Goal: Check status: Check status

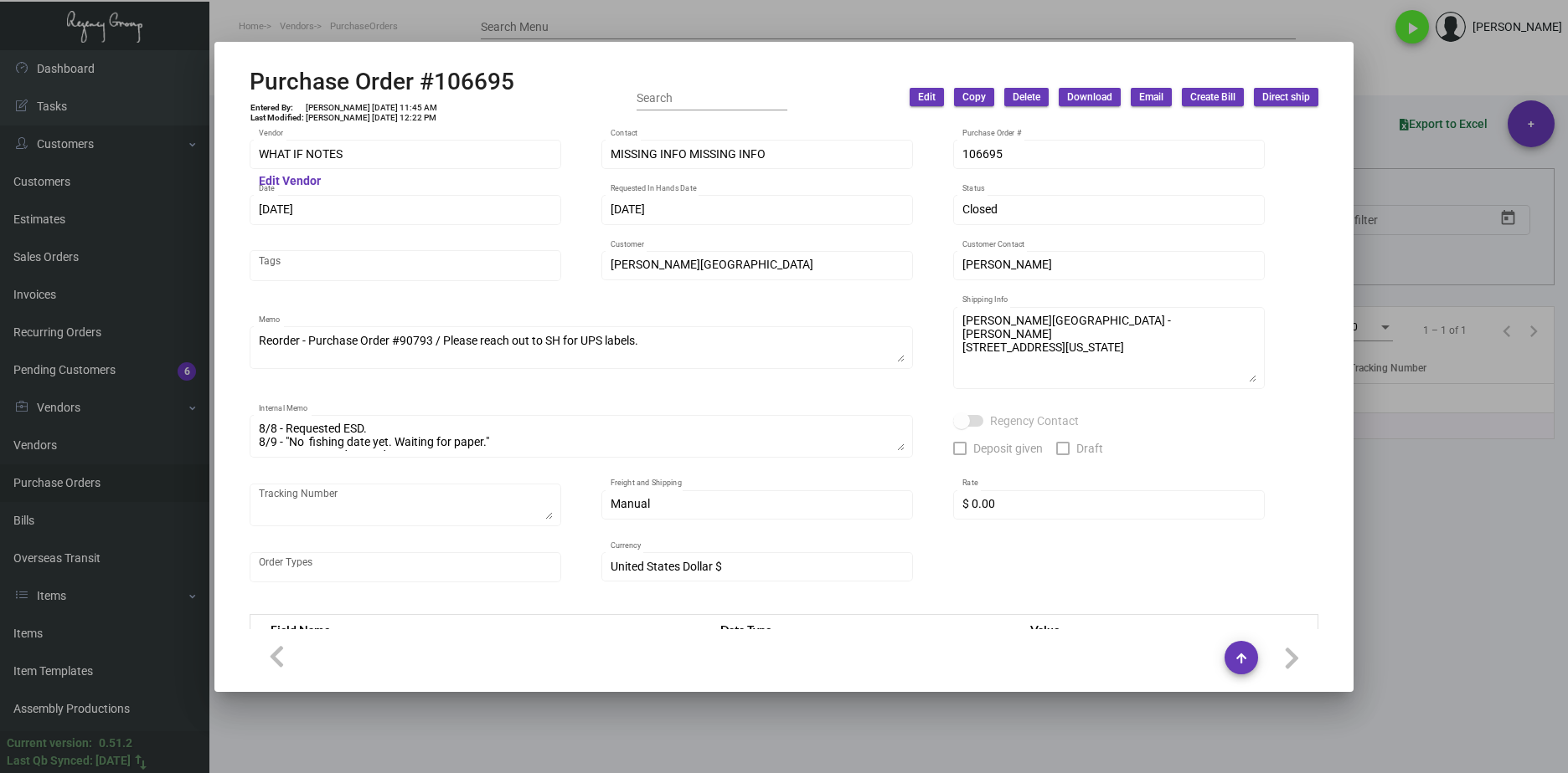
click at [1501, 651] on div at bounding box center [784, 386] width 1568 height 773
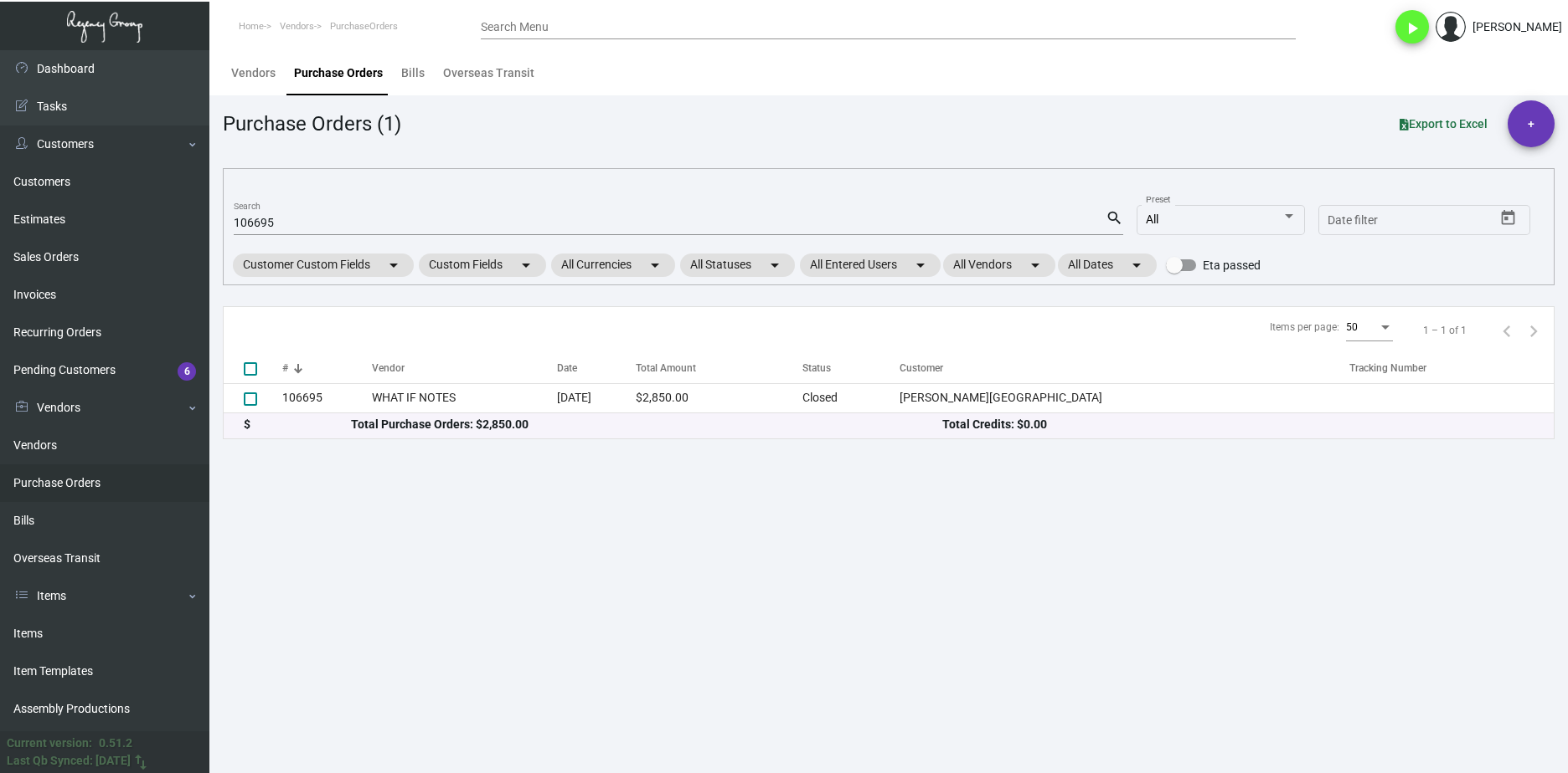
click at [262, 219] on input "106695" at bounding box center [669, 223] width 872 height 13
drag, startPoint x: 262, startPoint y: 219, endPoint x: 257, endPoint y: 189, distance: 30.4
click at [261, 219] on input "106695" at bounding box center [669, 223] width 872 height 13
paste input "0742"
type input "100742"
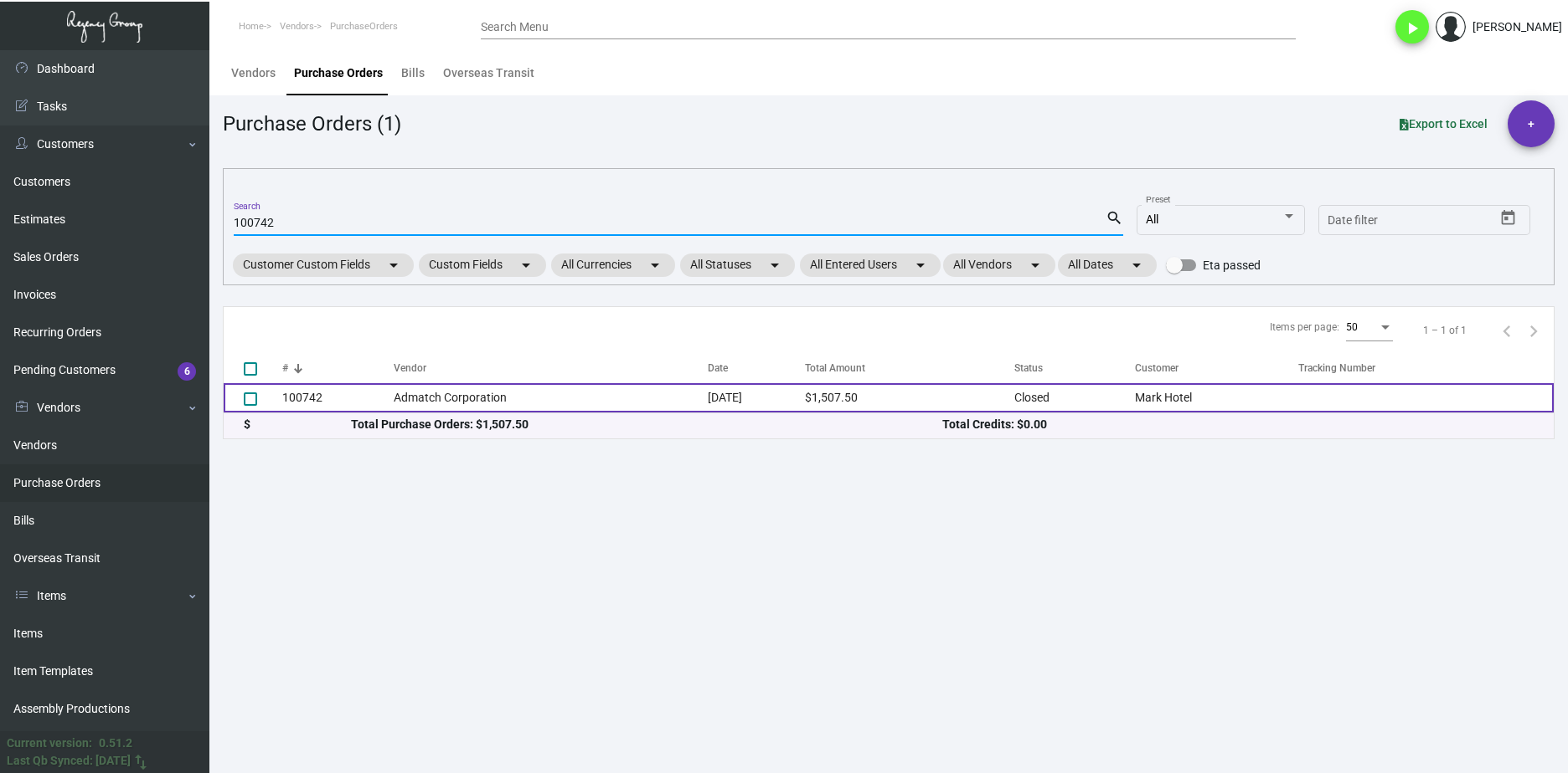
click at [321, 393] on td "100742" at bounding box center [338, 398] width 111 height 30
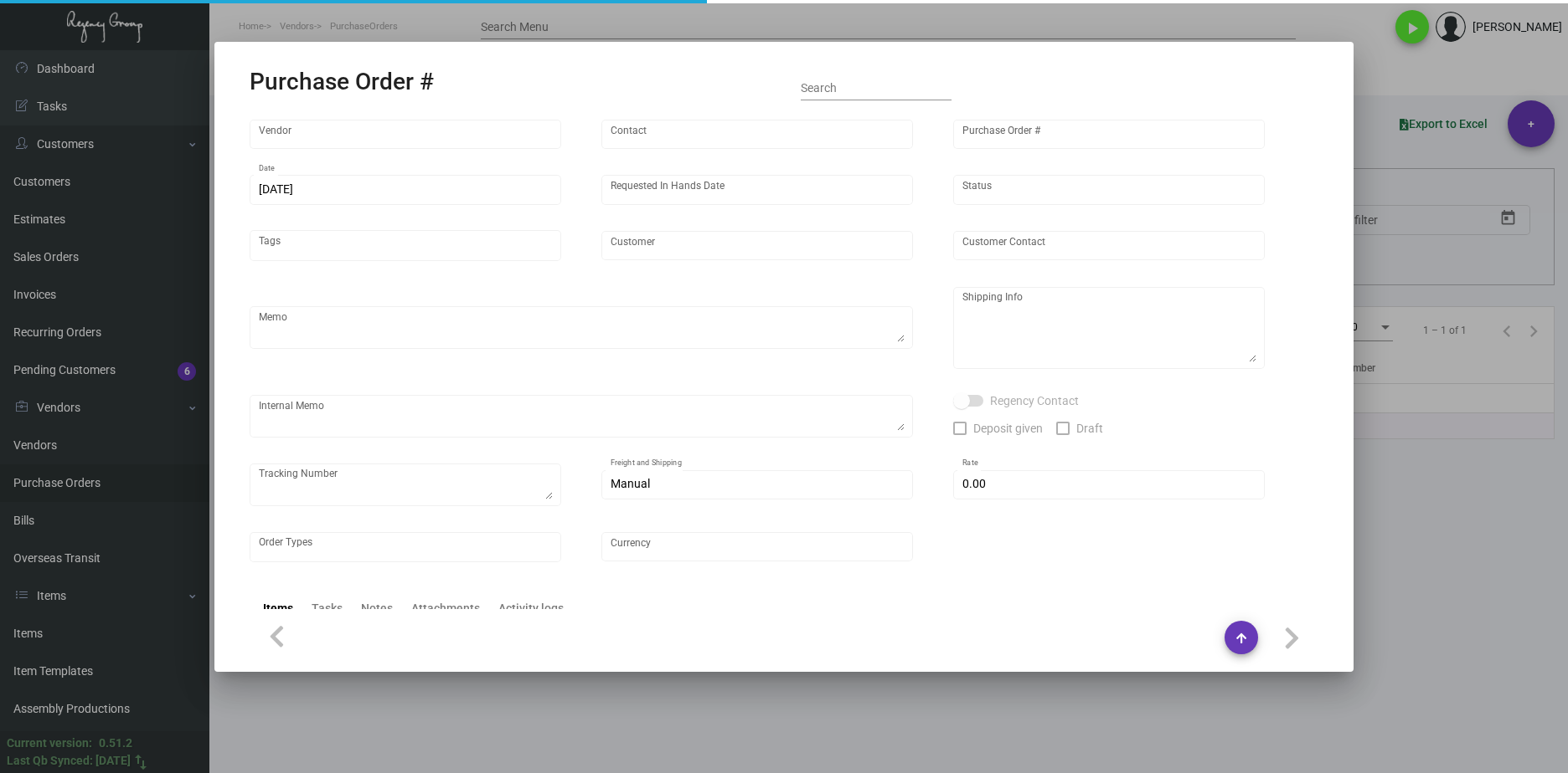
type input "Admatch Corporation"
type input "Order Entry"
type input "100742"
type input "[DATE]"
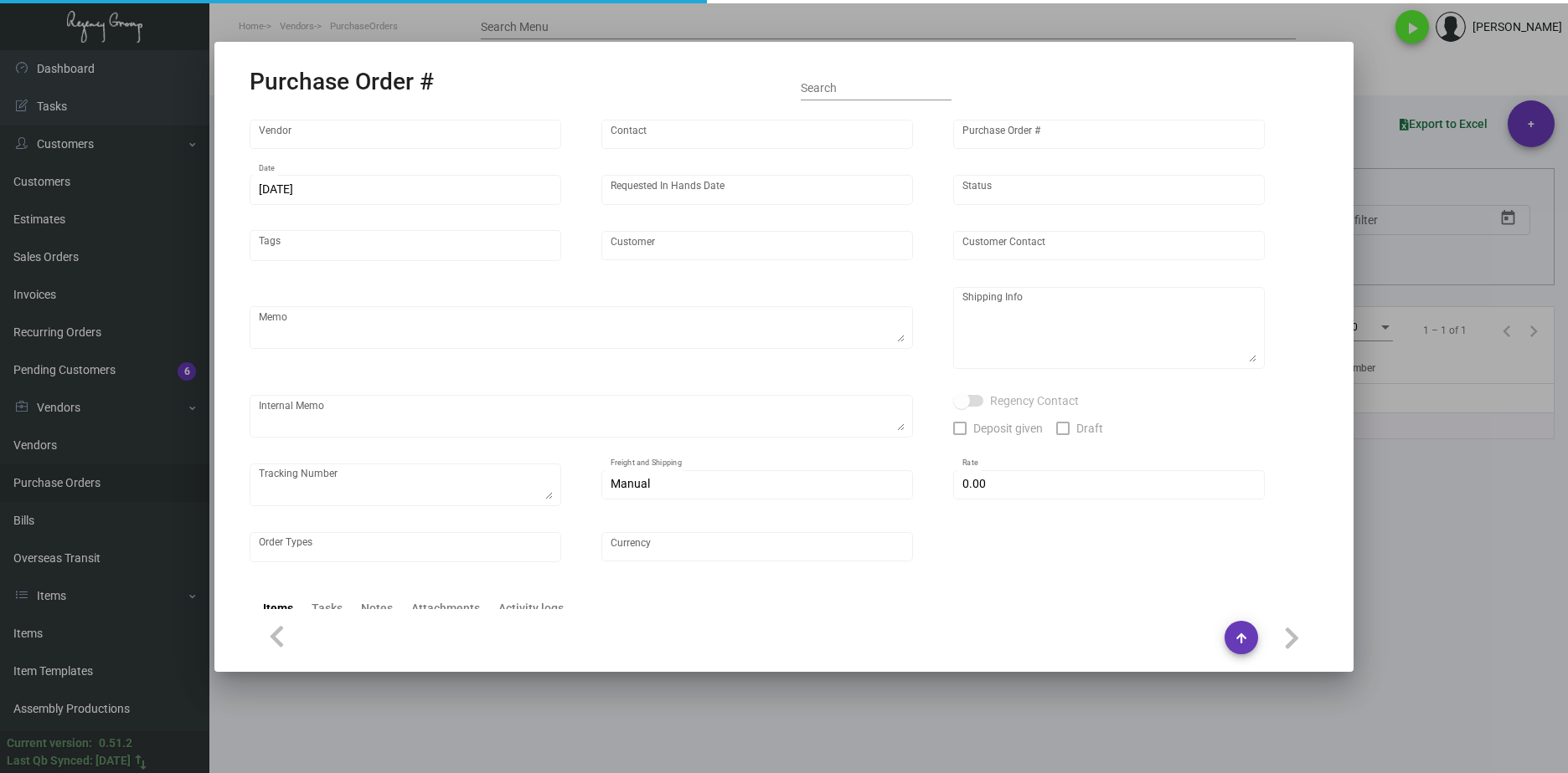
type input "Mark Hotel"
type textarea "Repeat Previous PO 84774.Ship via UPS Ground Acct# 1AY276."
type textarea "Regency Group NJ - [PERSON_NAME] [STREET_ADDRESS]"
type textarea "assemble the coasters into the tins 4 of each design a total of 20 coasters, an…"
checkbox input "true"
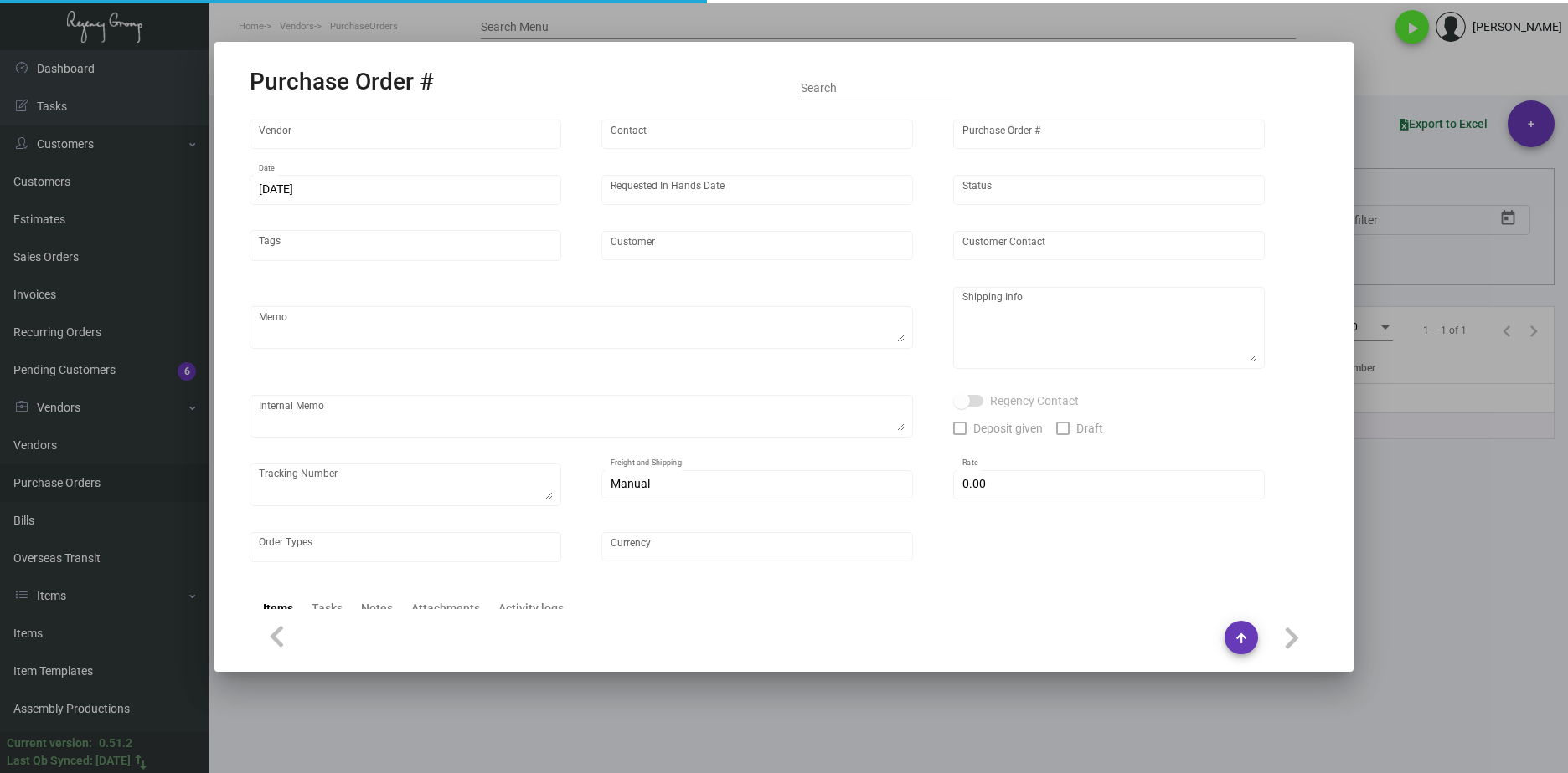
type input "$ 15.00"
type input "United States Dollar $"
